Goal: Task Accomplishment & Management: Manage account settings

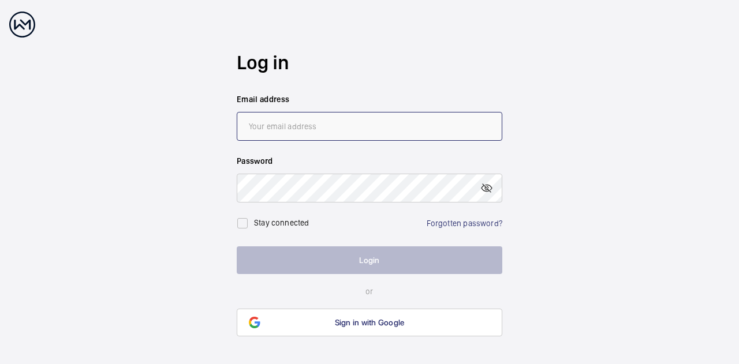
click at [299, 131] on input "email" at bounding box center [370, 126] width 266 height 29
click at [349, 126] on input "email" at bounding box center [370, 126] width 266 height 29
paste input "[PERSON_NAME][EMAIL_ADDRESS][DOMAIN_NAME]"
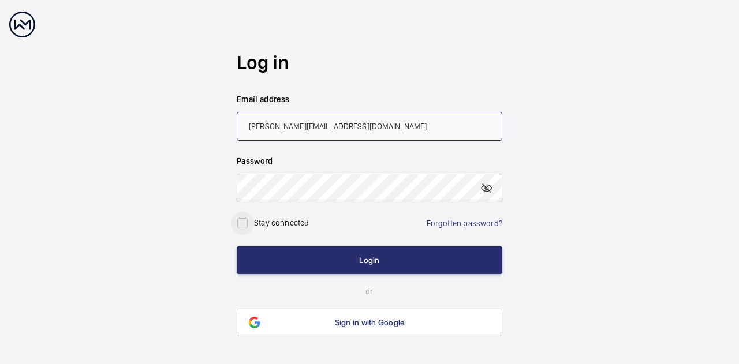
type input "[PERSON_NAME][EMAIL_ADDRESS][DOMAIN_NAME]"
click at [254, 221] on div at bounding box center [243, 224] width 28 height 28
checkbox input "true"
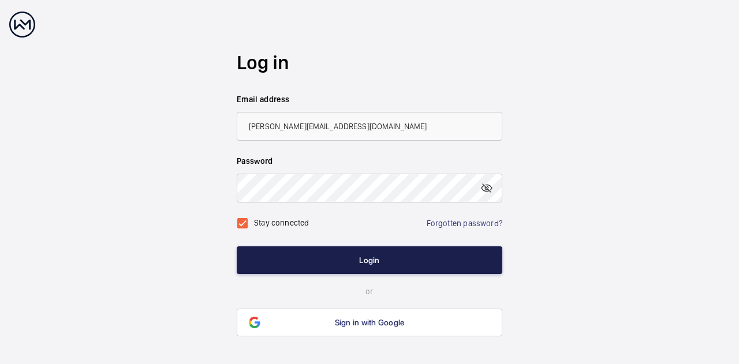
click at [334, 256] on button "Login" at bounding box center [370, 261] width 266 height 28
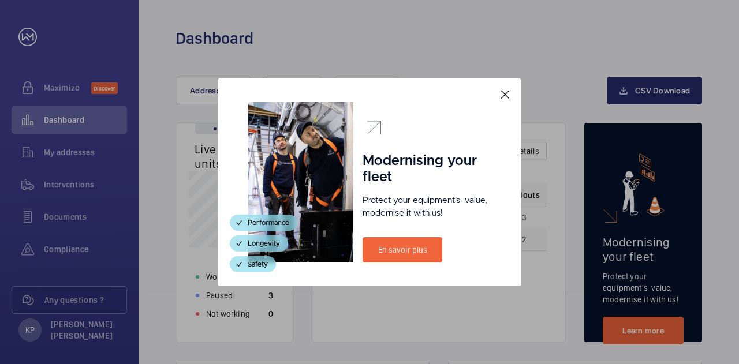
click at [502, 94] on mat-icon at bounding box center [505, 95] width 14 height 14
